Goal: Transaction & Acquisition: Book appointment/travel/reservation

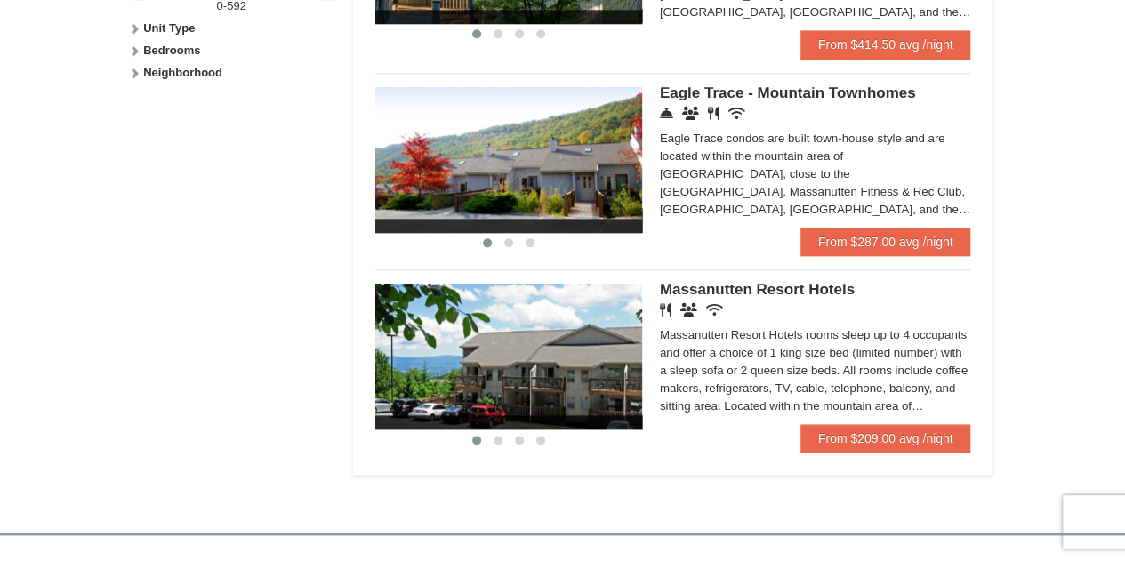
scroll to position [919, 0]
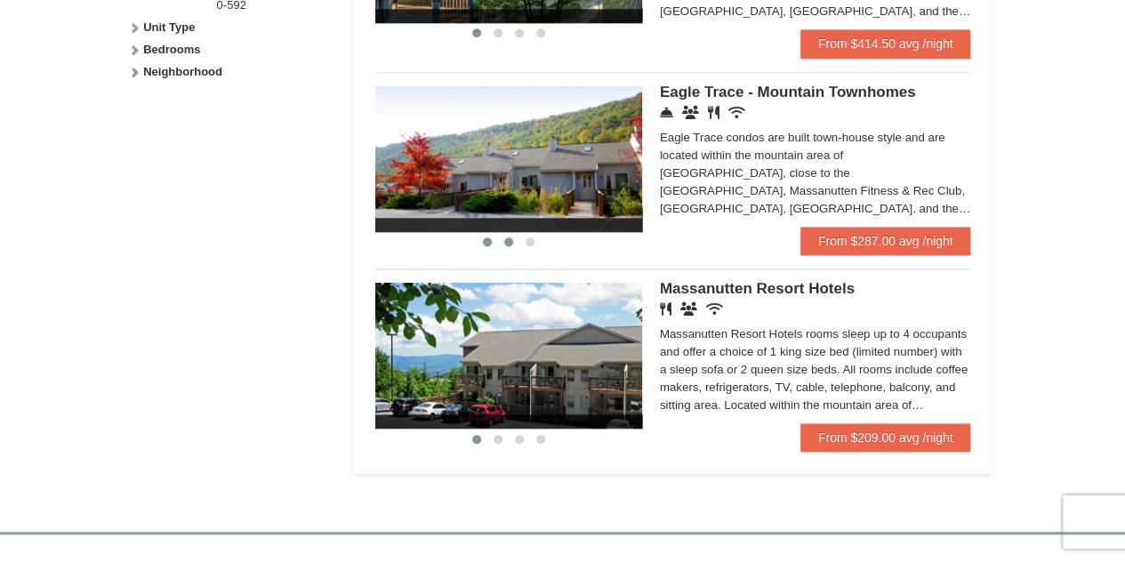
click at [507, 246] on span at bounding box center [508, 241] width 9 height 9
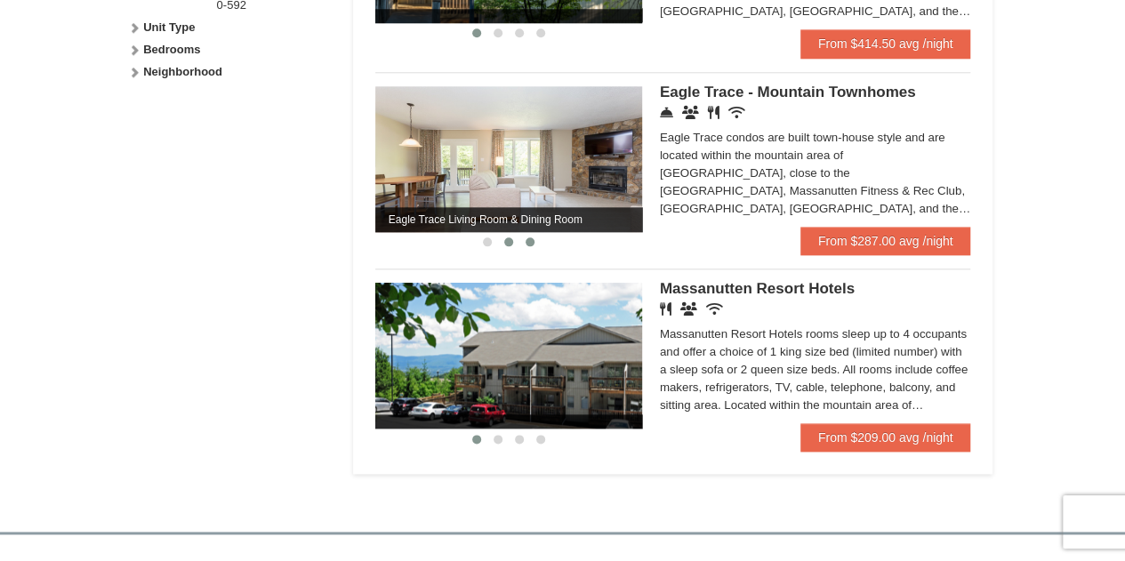
click at [527, 248] on button at bounding box center [529, 242] width 21 height 18
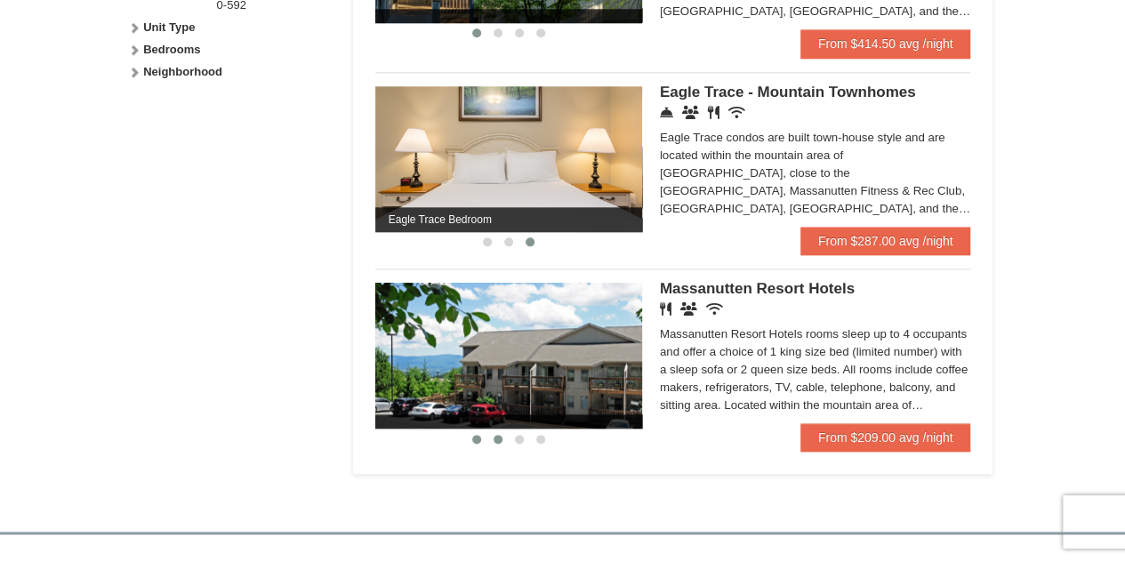
click at [495, 444] on span at bounding box center [498, 439] width 9 height 9
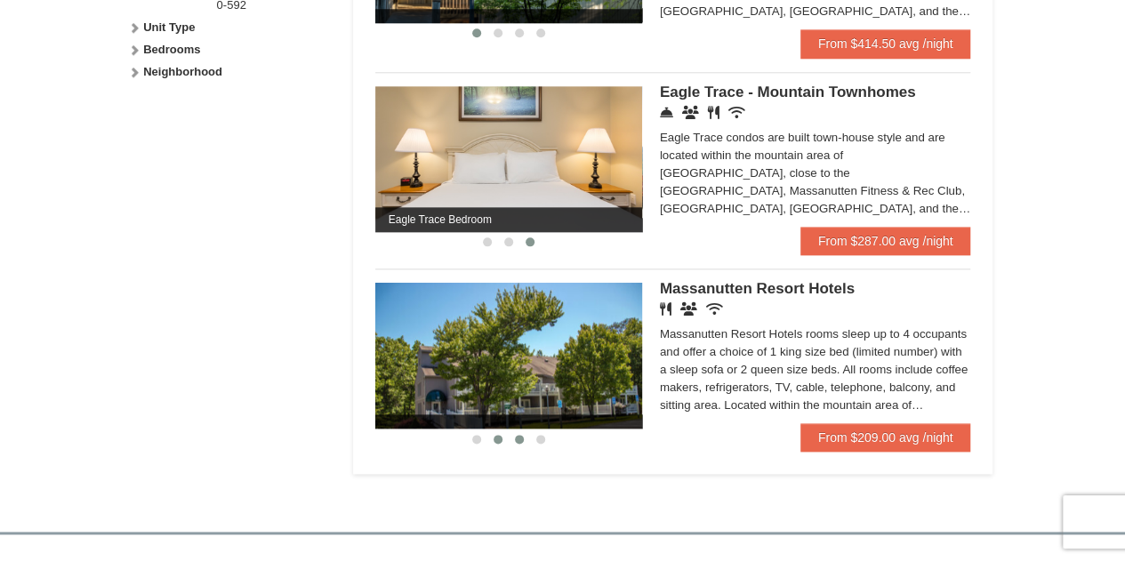
click at [524, 444] on button at bounding box center [519, 439] width 21 height 18
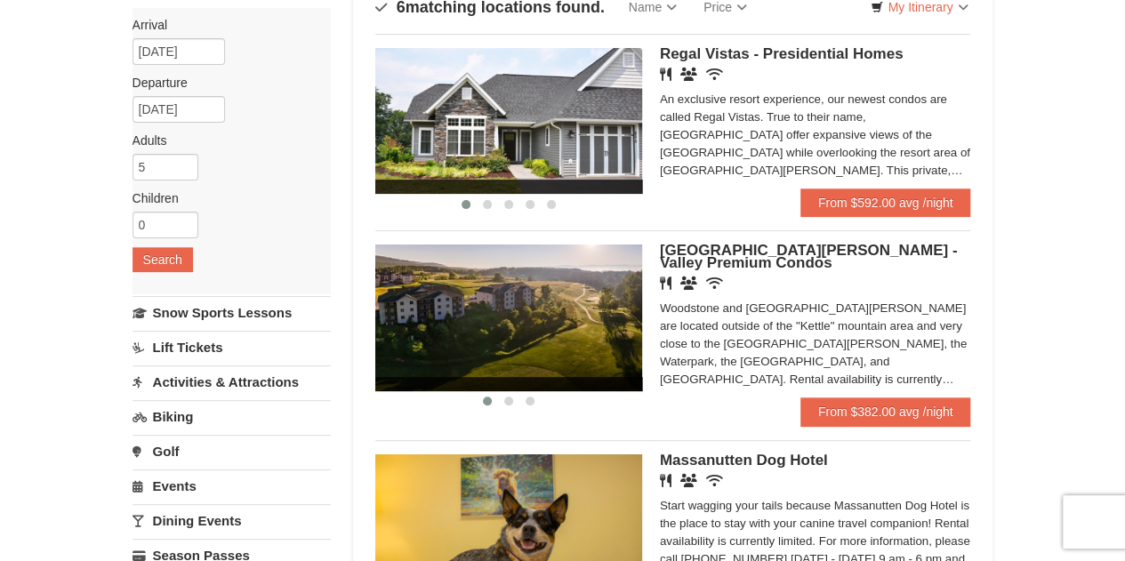
scroll to position [143, 0]
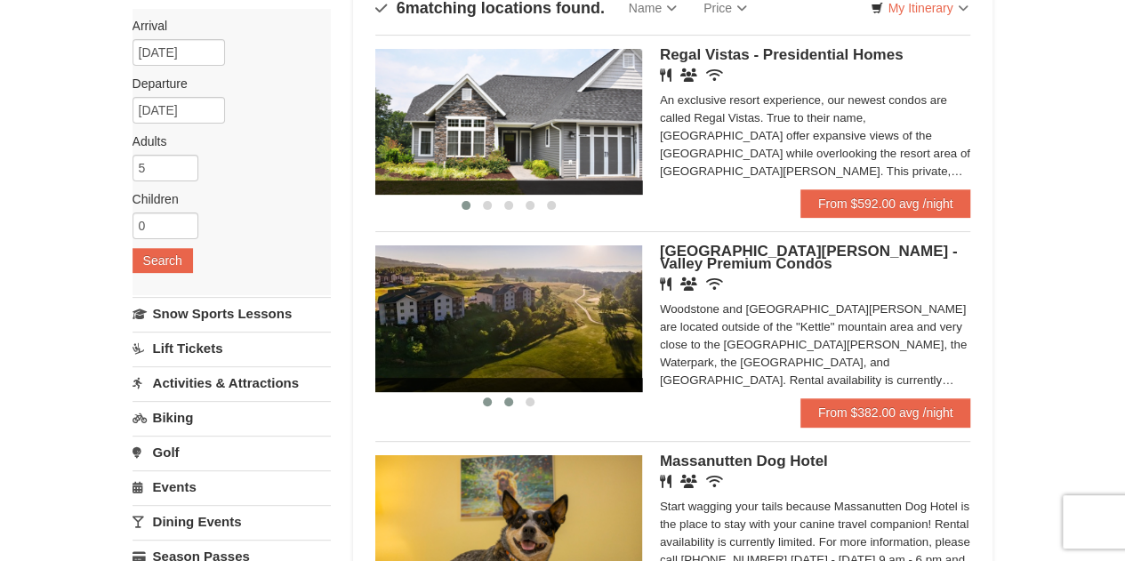
click at [505, 405] on span at bounding box center [508, 402] width 9 height 9
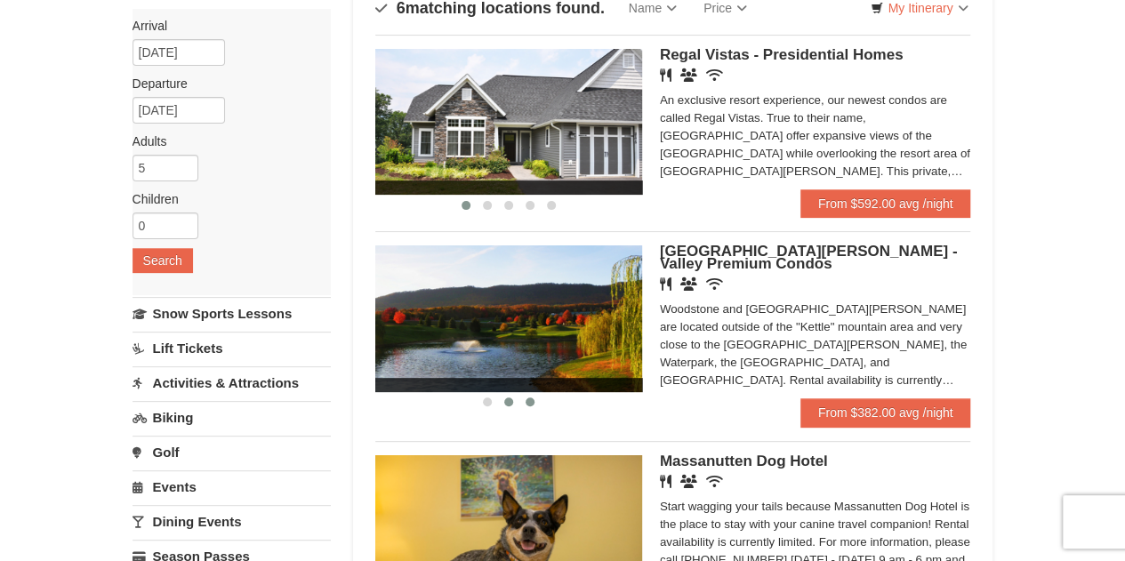
click at [523, 405] on button at bounding box center [529, 402] width 21 height 18
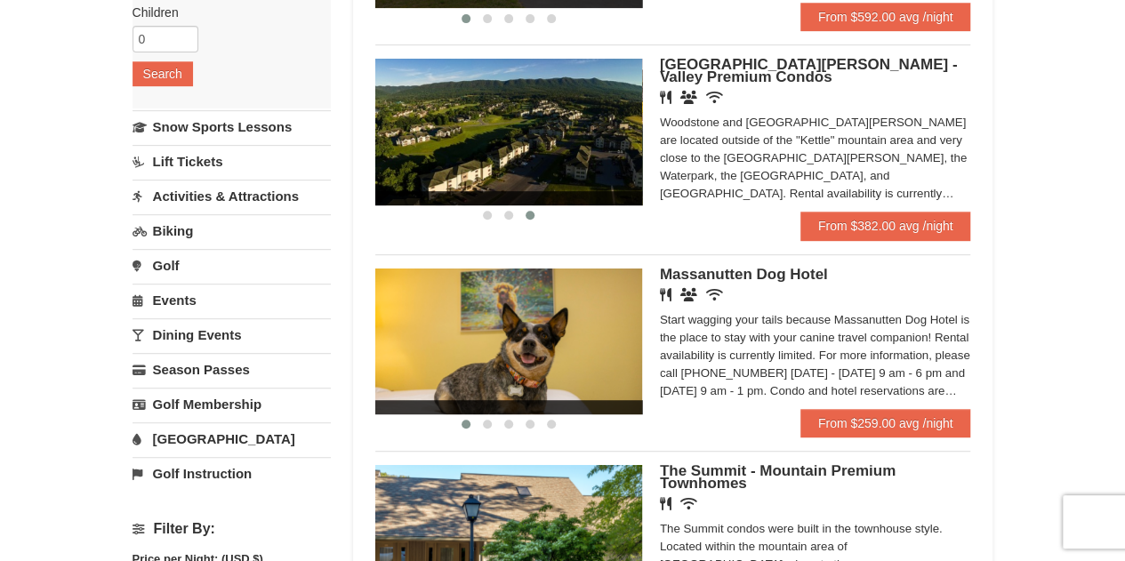
scroll to position [326, 0]
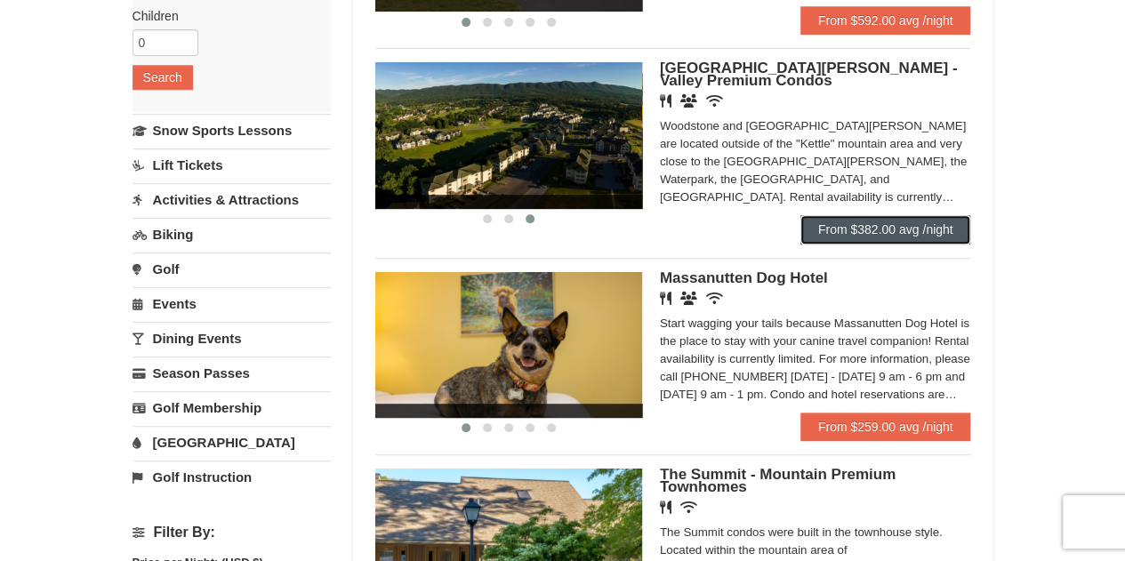
click at [856, 223] on link "From $382.00 avg /night" at bounding box center [885, 229] width 171 height 28
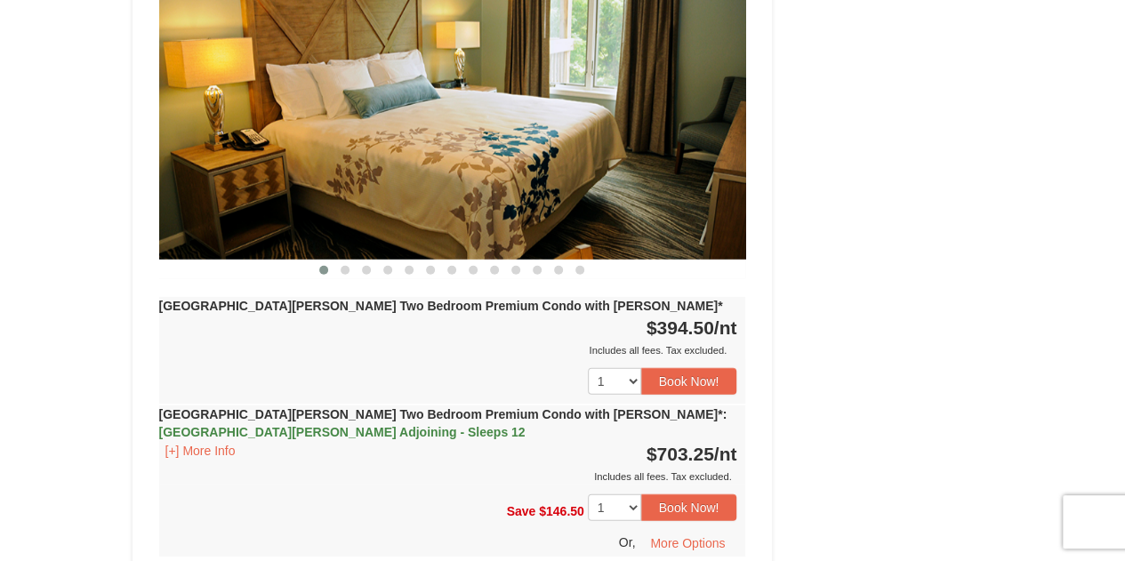
scroll to position [2393, 0]
